Goal: Task Accomplishment & Management: Complete application form

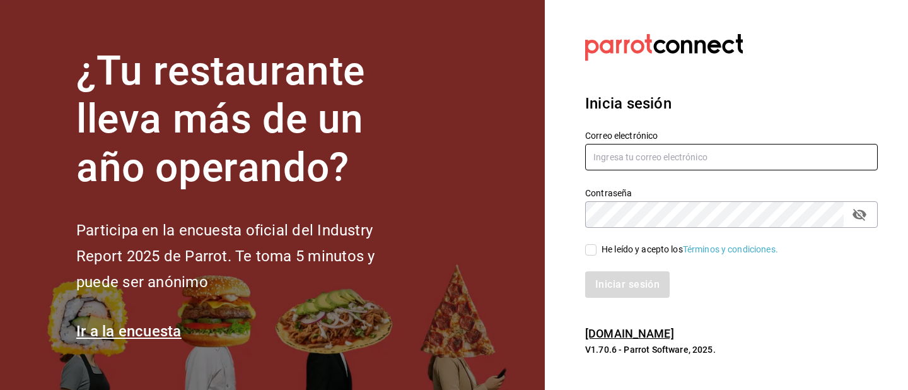
click at [730, 158] on input "text" at bounding box center [731, 157] width 293 height 26
type input "[EMAIL_ADDRESS][DOMAIN_NAME]"
click at [595, 249] on input "He leído y acepto los Términos y condiciones." at bounding box center [590, 249] width 11 height 11
checkbox input "true"
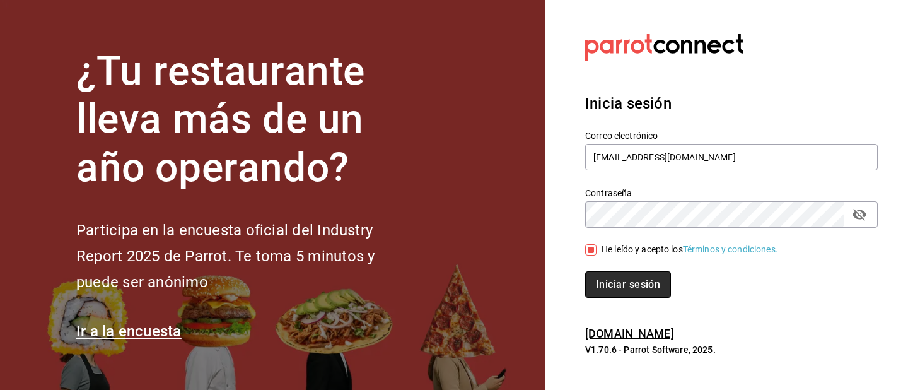
click at [620, 279] on button "Iniciar sesión" at bounding box center [628, 284] width 86 height 26
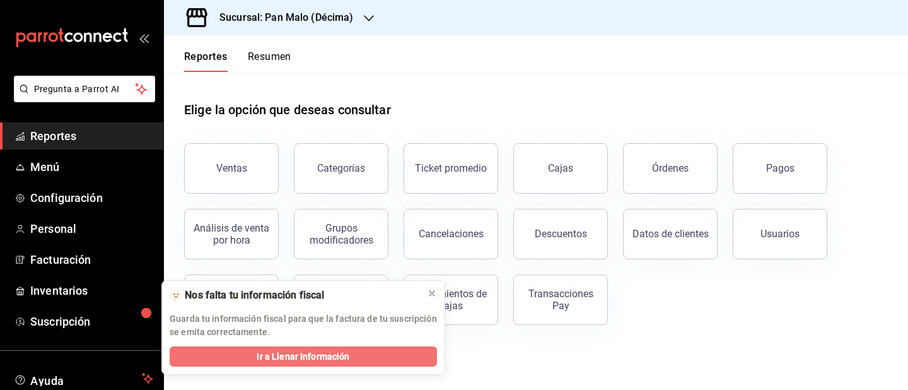
click at [302, 354] on span "Ir a Llenar Información" at bounding box center [303, 356] width 93 height 13
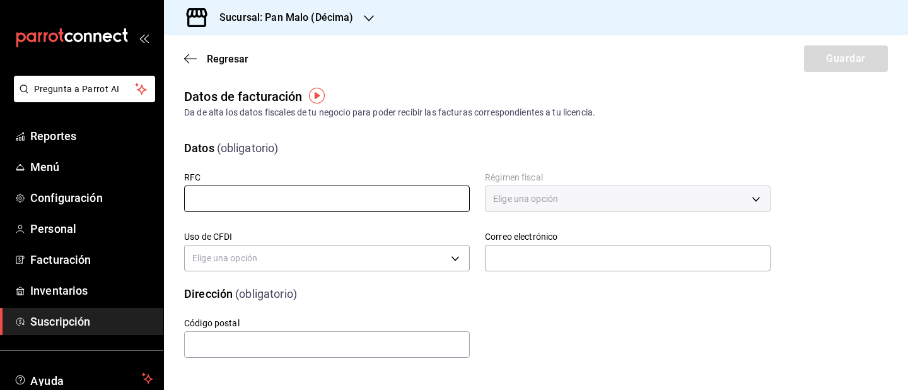
scroll to position [5, 0]
click at [374, 199] on input "text" at bounding box center [327, 198] width 286 height 26
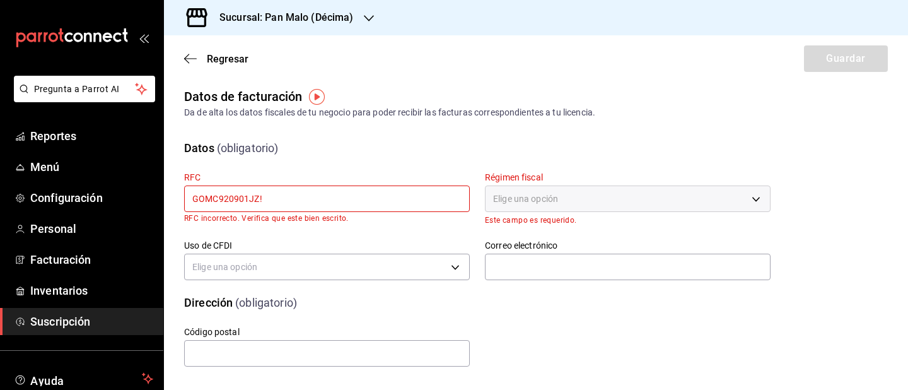
click at [544, 190] on div "Elige una opción" at bounding box center [628, 198] width 286 height 26
click at [547, 198] on div "Elige una opción" at bounding box center [628, 198] width 286 height 26
click at [444, 238] on div "Uso de CFDI Elige una opción" at bounding box center [319, 254] width 301 height 59
click at [314, 203] on input "GOMC920901JZ!" at bounding box center [327, 198] width 286 height 26
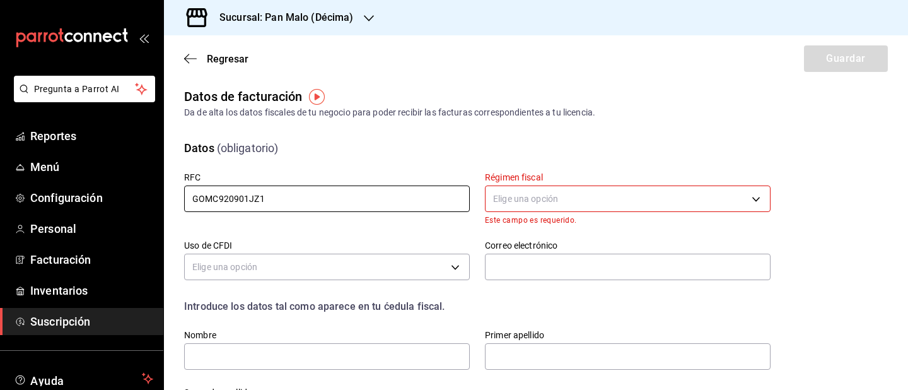
type input "GOMC920901JZ1"
click at [510, 203] on body "Pregunta a Parrot AI Reportes Menú Configuración Personal Facturación Inventari…" at bounding box center [454, 195] width 908 height 390
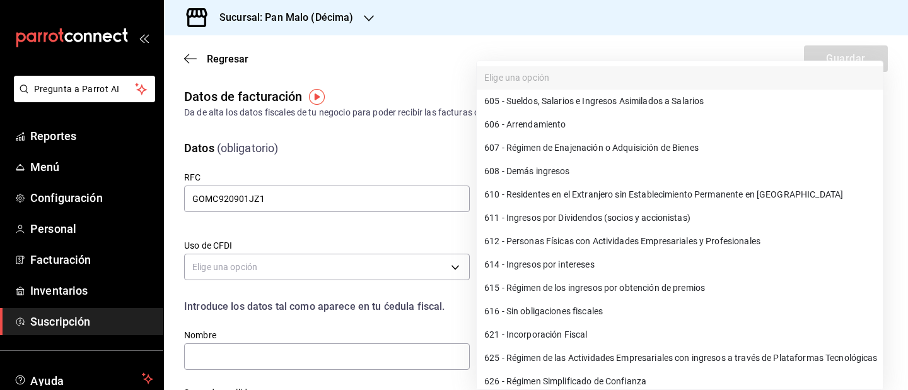
click at [605, 249] on li "612 - Personas Físicas con Actividades Empresariales y Profesionales" at bounding box center [680, 241] width 406 height 23
type input "612"
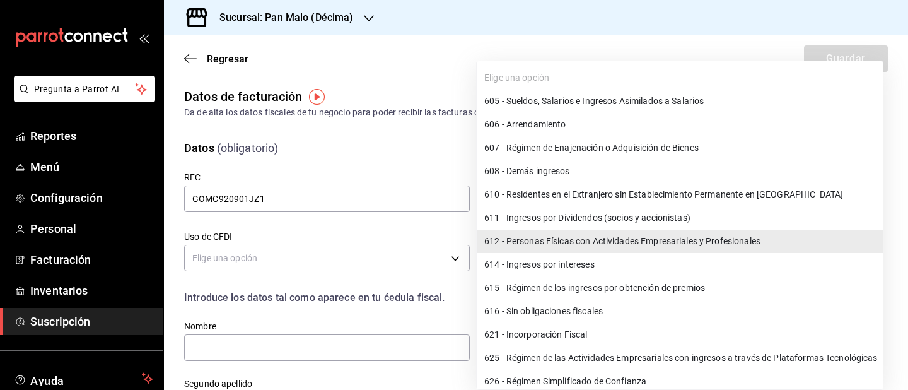
click at [600, 199] on body "Pregunta a Parrot AI Reportes Menú Configuración Personal Facturación Inventari…" at bounding box center [454, 195] width 908 height 390
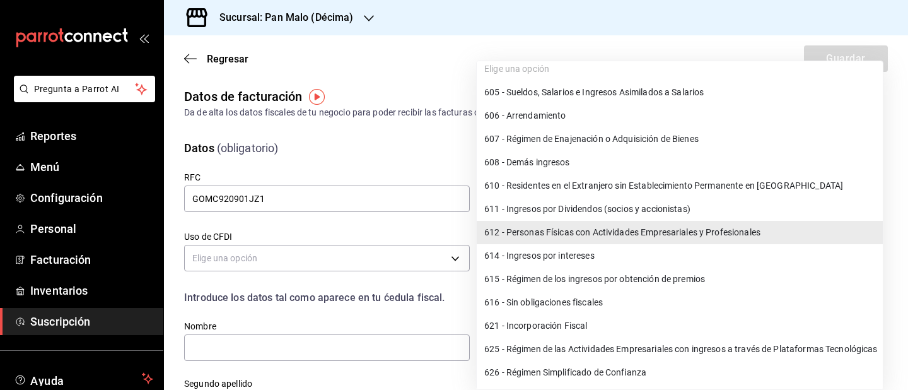
scroll to position [9, 0]
click at [639, 233] on li "612 - Personas Físicas con Actividades Empresariales y Profesionales" at bounding box center [680, 232] width 406 height 23
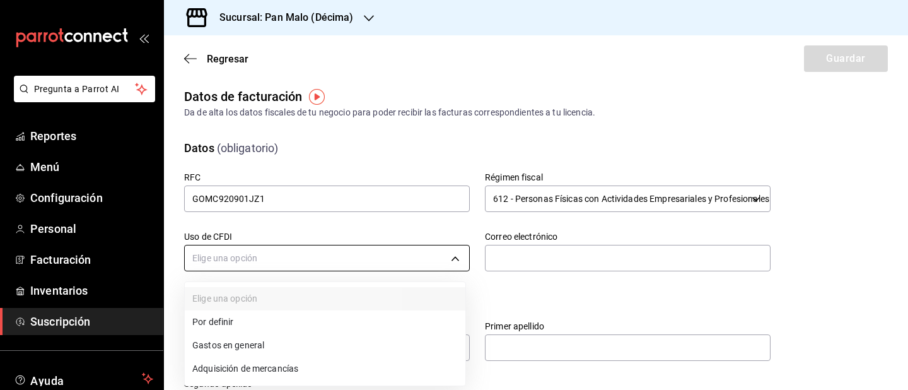
click at [362, 268] on body "Pregunta a Parrot AI Reportes Menú Configuración Personal Facturación Inventari…" at bounding box center [454, 195] width 908 height 390
click at [306, 343] on li "Gastos en general" at bounding box center [325, 345] width 281 height 23
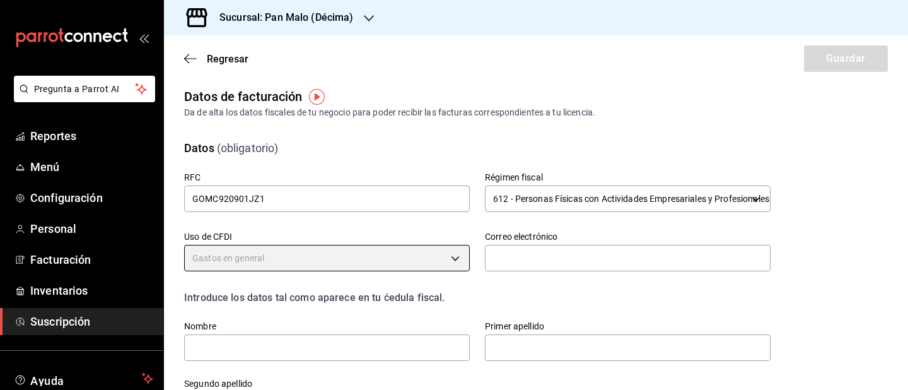
type input "G03"
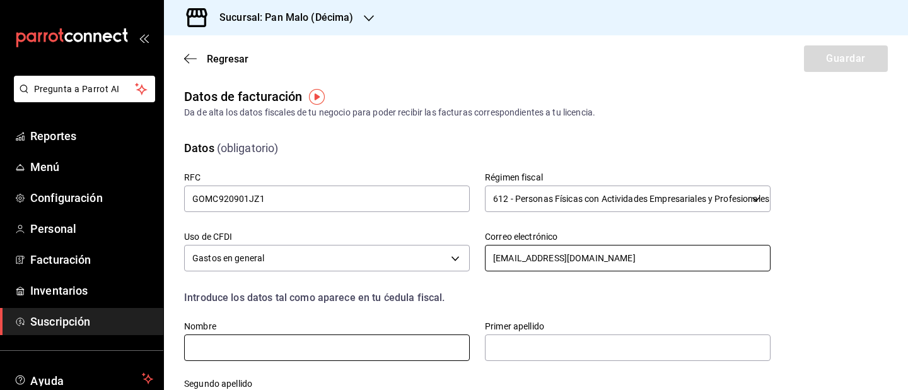
type input "admon.panmalomx@outlook.com"
type input "CINDY NALLELY"
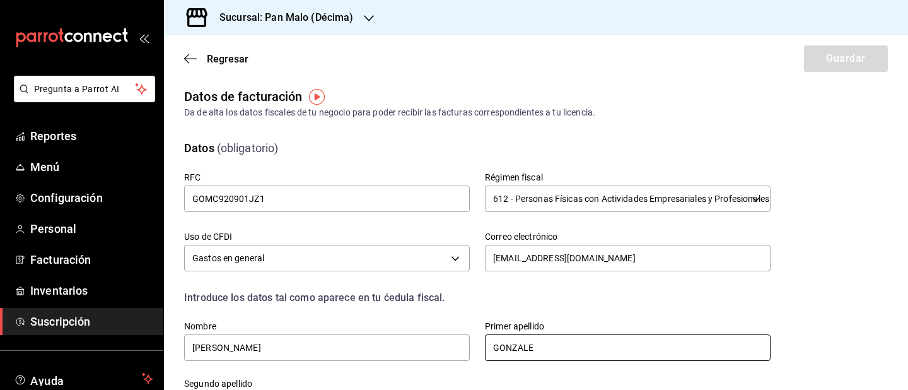
type input "GONZALEZ"
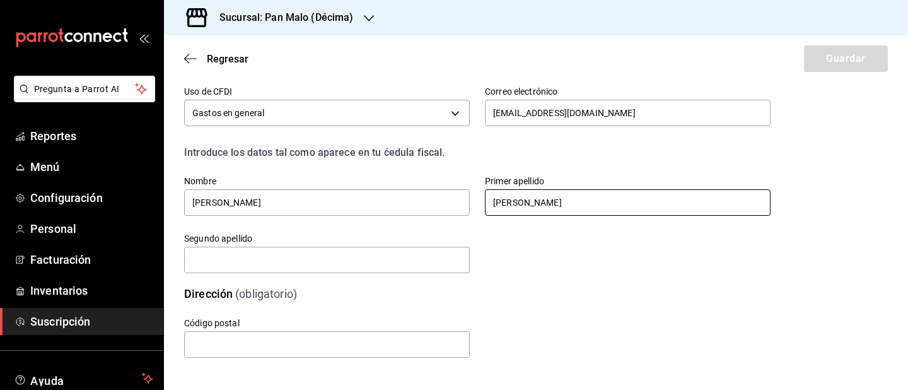
scroll to position [150, 0]
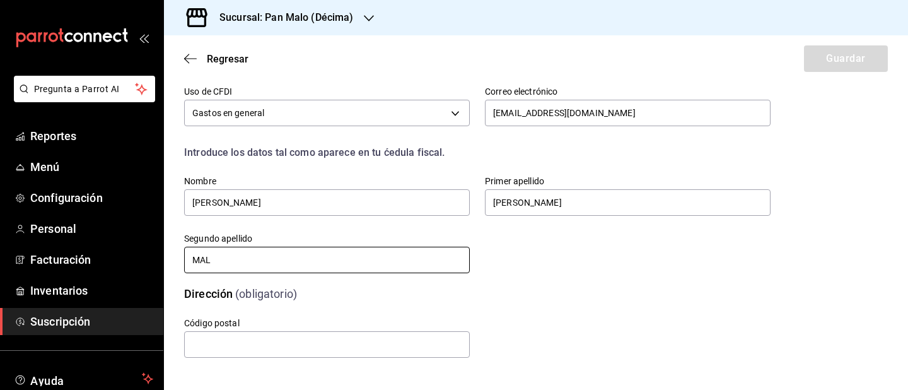
type input "MALO"
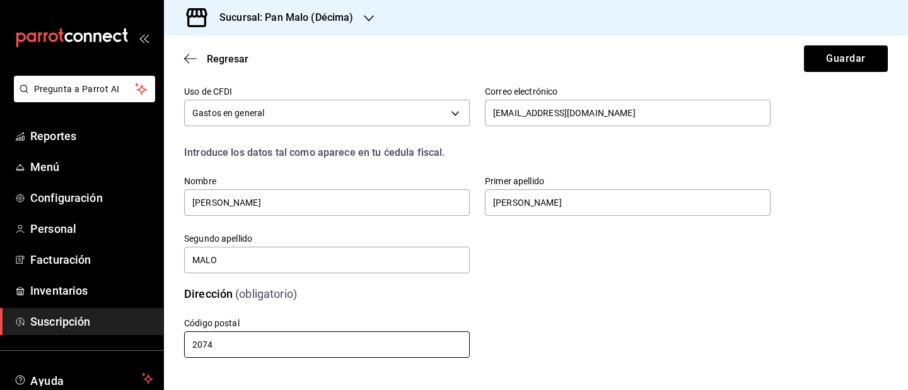
scroll to position [0, 0]
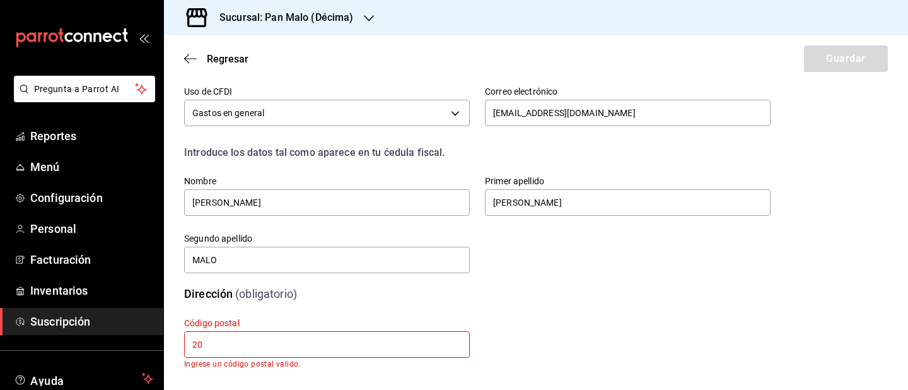
type input "2"
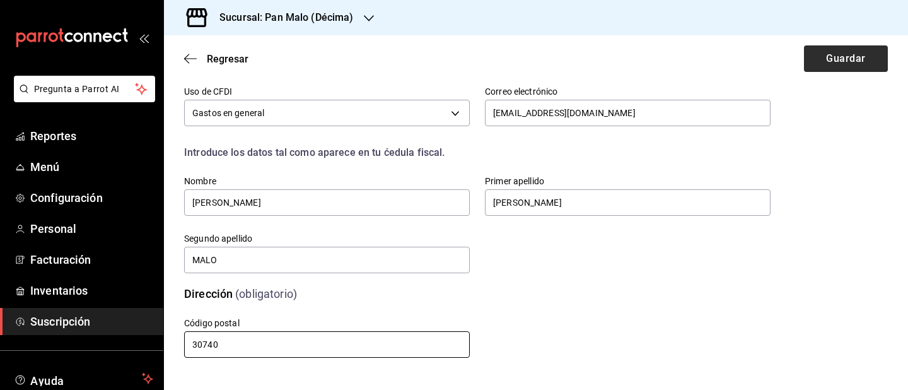
type input "30740"
click at [845, 69] on button "Guardar" at bounding box center [846, 58] width 84 height 26
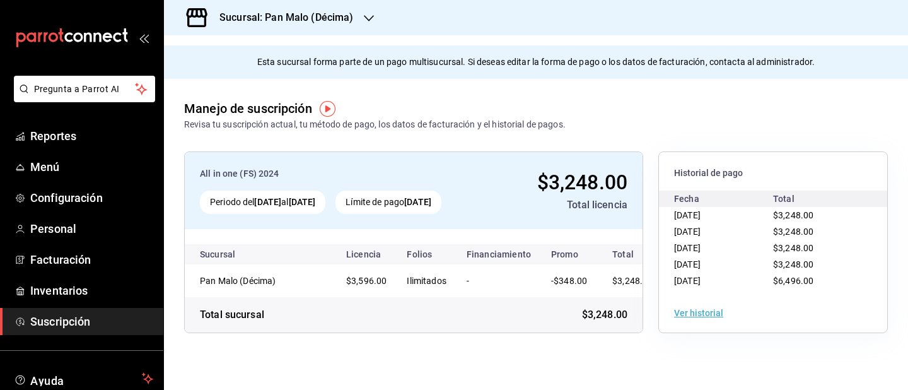
click at [359, 16] on div "Sucursal: Pan Malo (Décima)" at bounding box center [276, 17] width 205 height 35
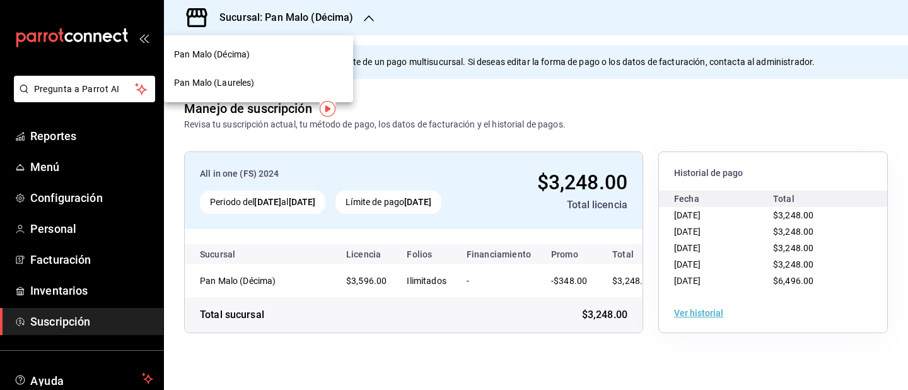
click at [300, 79] on div "Pan Malo (Laureles)" at bounding box center [258, 82] width 169 height 13
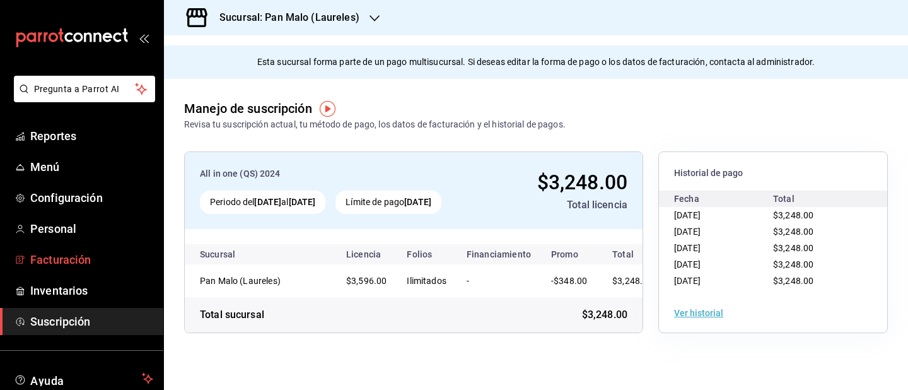
click at [79, 262] on span "Facturación" at bounding box center [91, 259] width 123 height 17
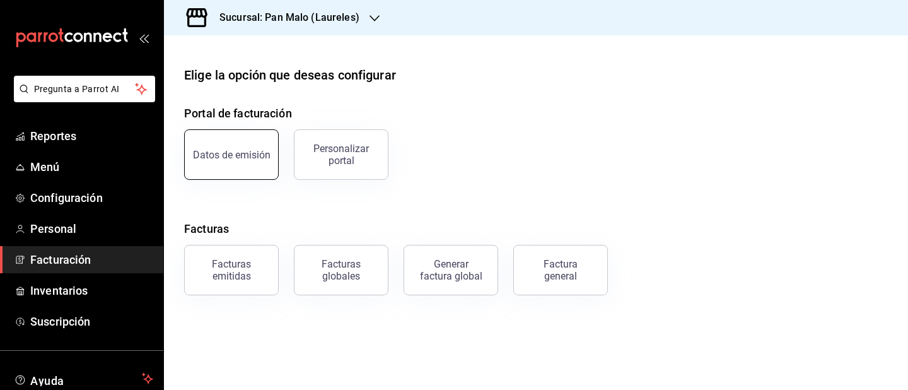
click at [265, 155] on div "Datos de emisión" at bounding box center [232, 155] width 78 height 12
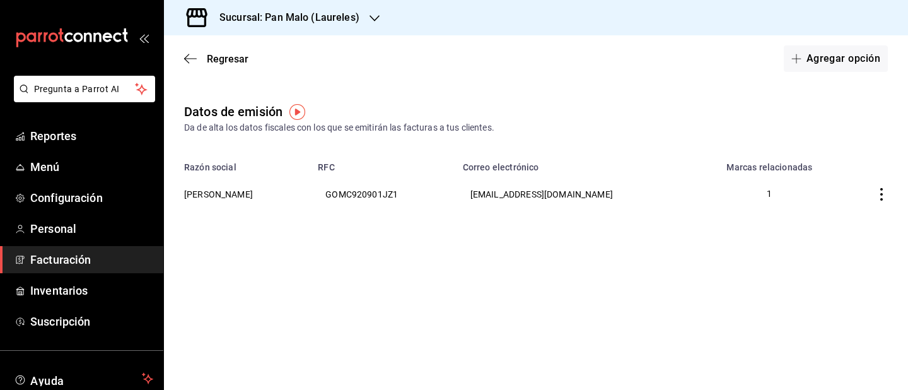
click at [181, 60] on div "Regresar Agregar opción" at bounding box center [536, 58] width 744 height 47
click at [185, 60] on icon "button" at bounding box center [186, 58] width 5 height 9
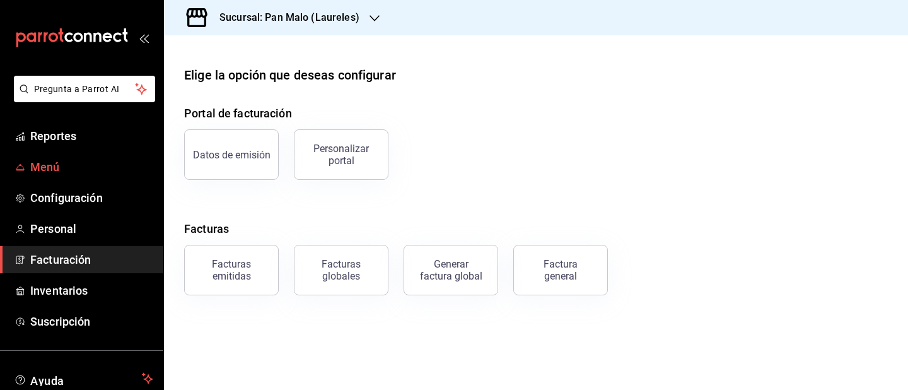
click at [64, 163] on span "Menú" at bounding box center [91, 166] width 123 height 17
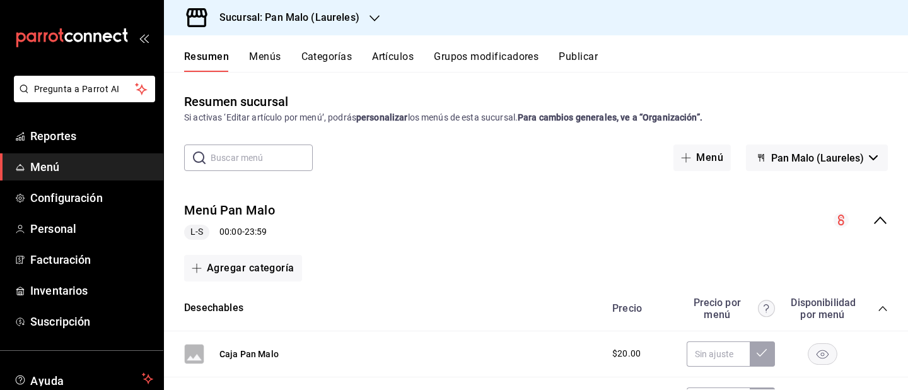
click at [67, 168] on span "Menú" at bounding box center [91, 166] width 123 height 17
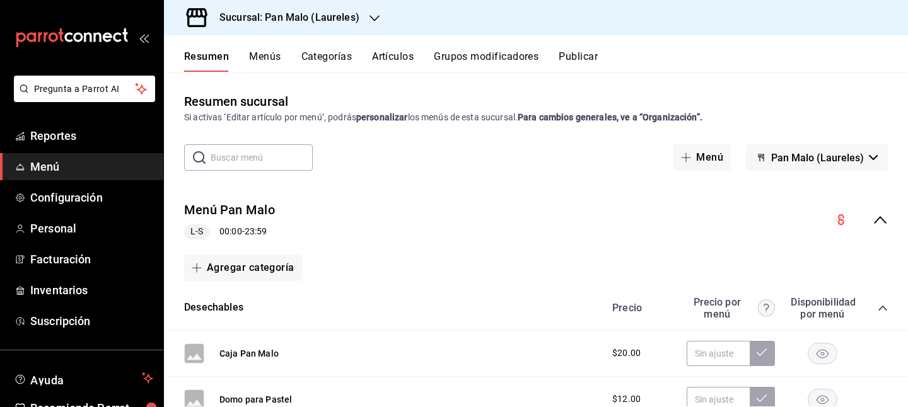
click at [72, 175] on link "Menú" at bounding box center [81, 166] width 163 height 27
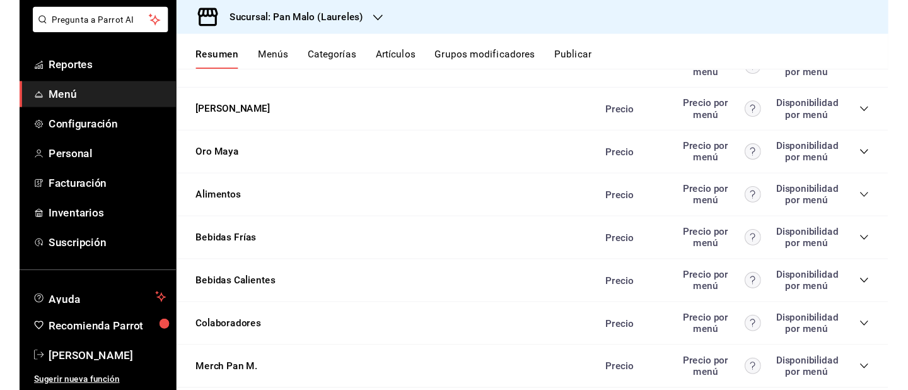
scroll to position [69, 0]
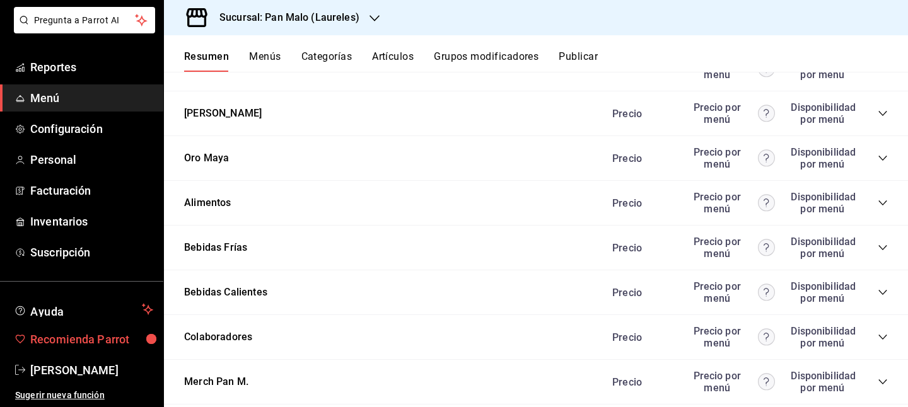
click at [105, 337] on span "Recomienda Parrot" at bounding box center [91, 339] width 123 height 17
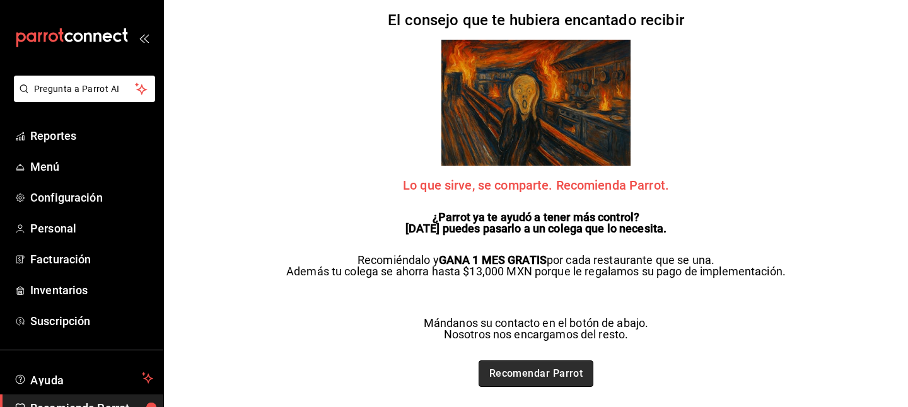
click at [554, 385] on link "Recomendar Parrot" at bounding box center [536, 374] width 115 height 26
